Goal: Find specific page/section: Find specific page/section

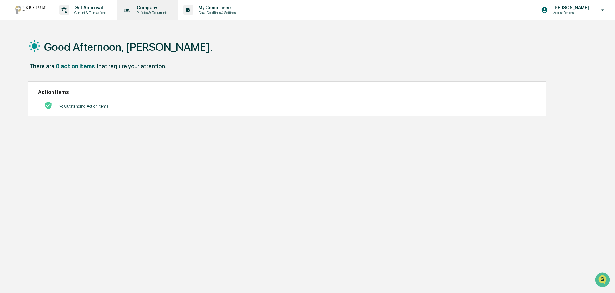
click at [168, 15] on div "Company Policies & Documents" at bounding box center [146, 10] width 55 height 20
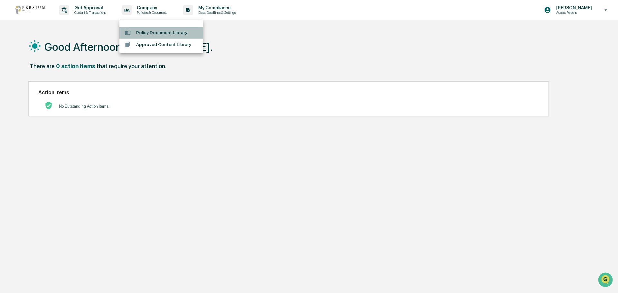
click at [171, 31] on li "Policy Document Library" at bounding box center [161, 33] width 84 height 12
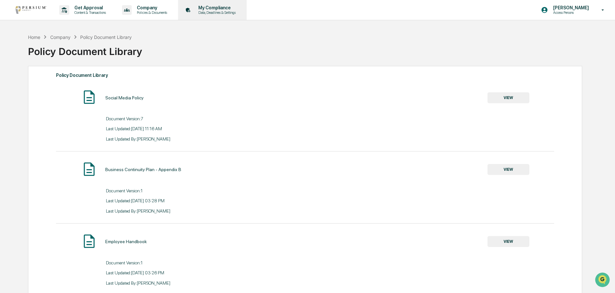
click at [221, 11] on p "Data, Deadlines & Settings" at bounding box center [216, 12] width 46 height 5
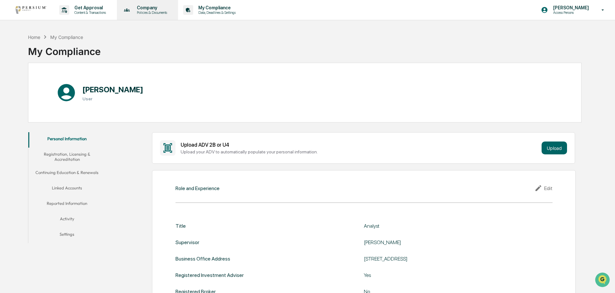
click at [148, 14] on p "Policies & Documents" at bounding box center [151, 12] width 39 height 5
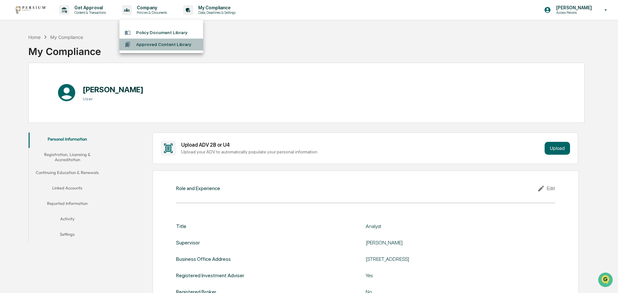
click at [155, 43] on li "Approved Content Library" at bounding box center [161, 45] width 84 height 12
